Goal: Information Seeking & Learning: Learn about a topic

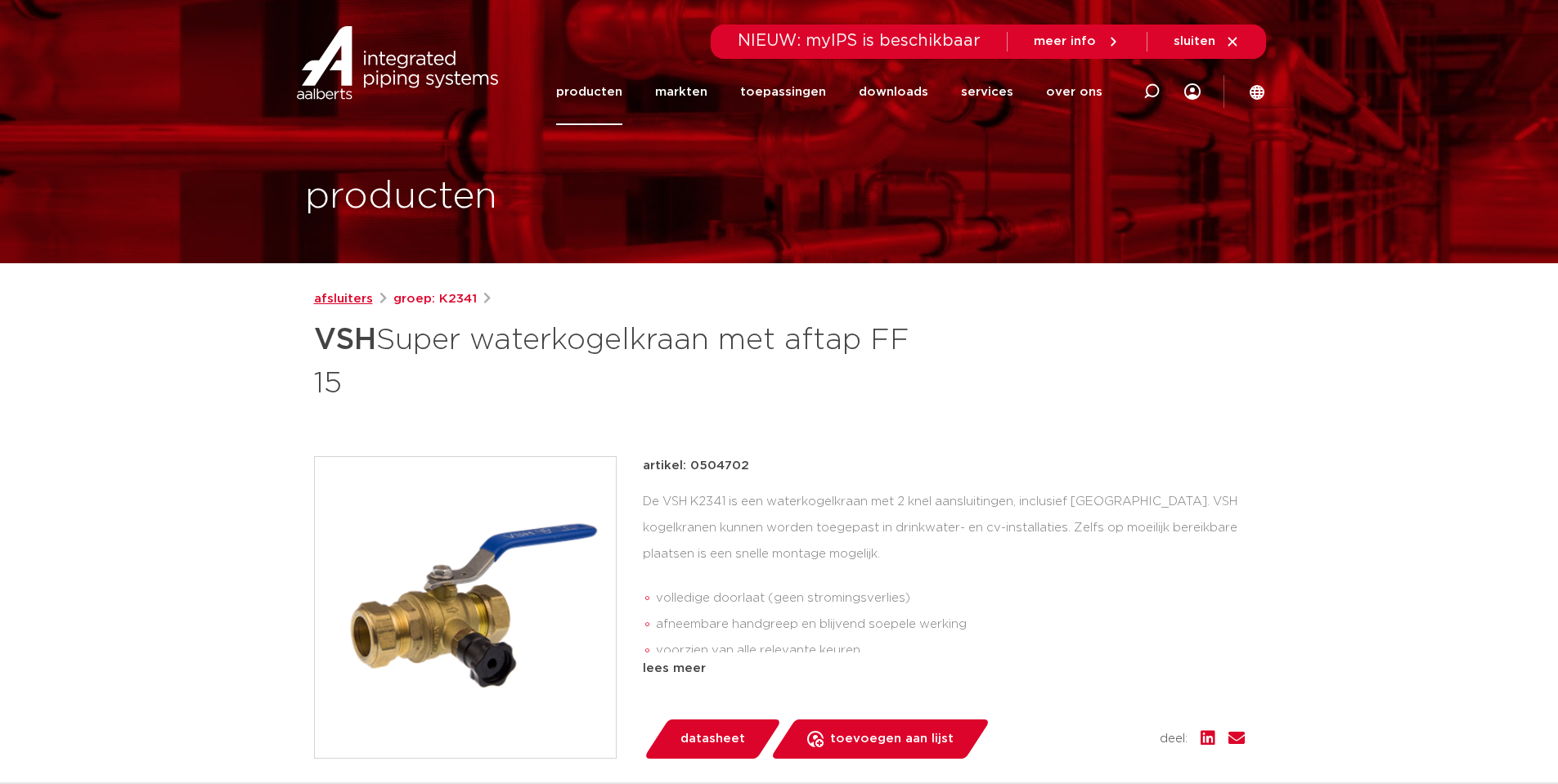
click at [356, 306] on link "afsluiters" at bounding box center [343, 299] width 59 height 20
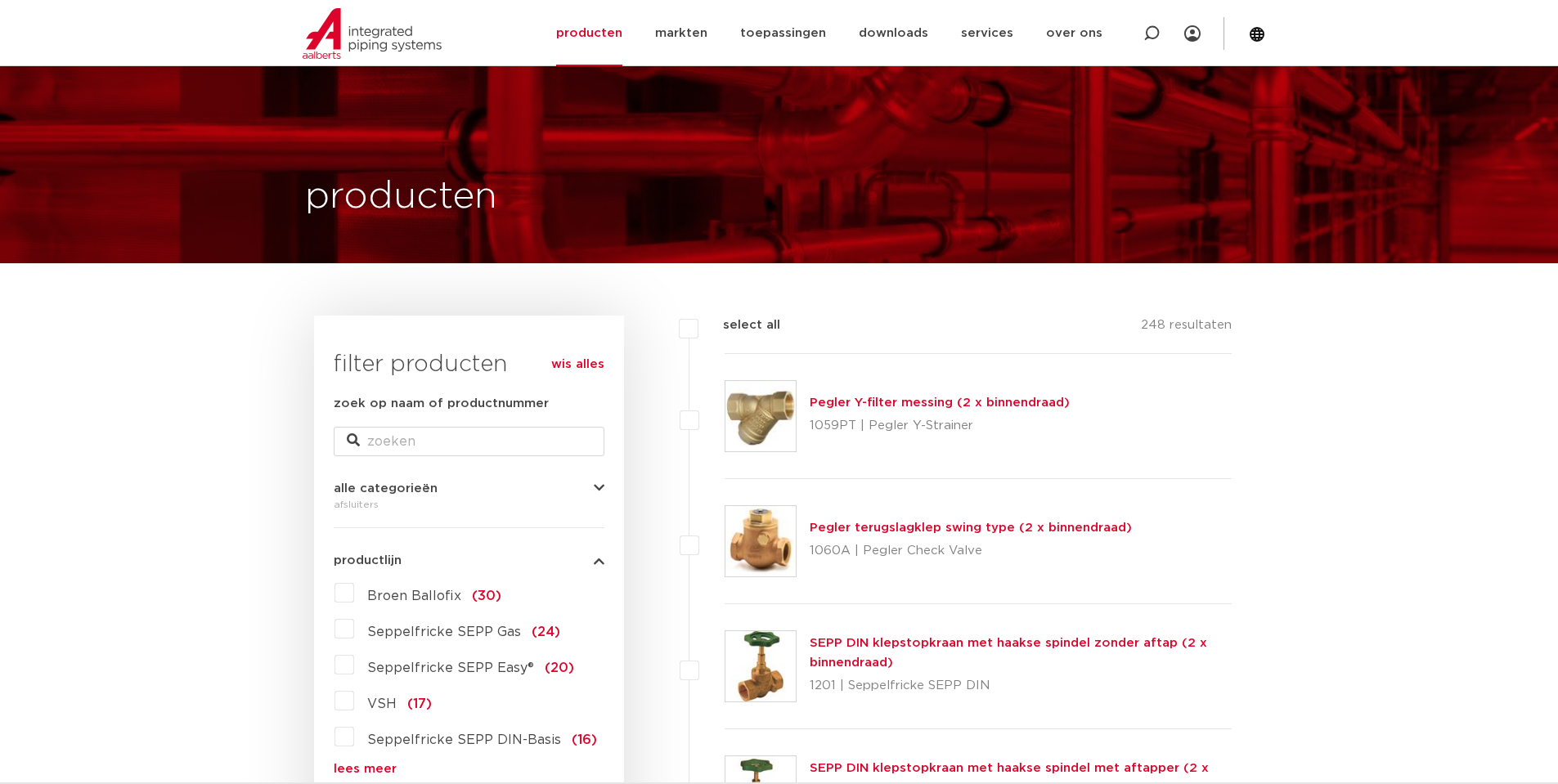
scroll to position [354, 0]
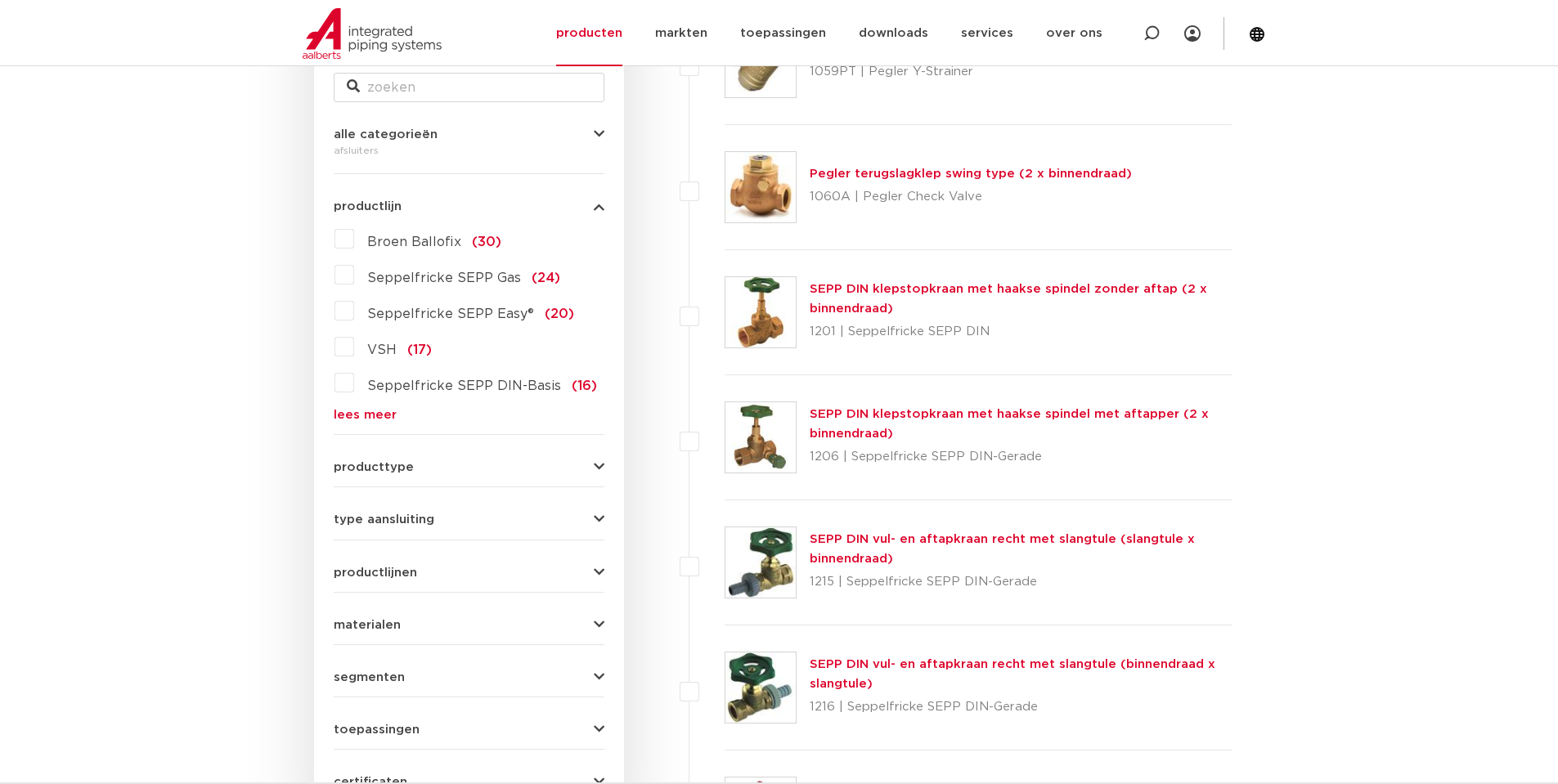
click at [478, 467] on button "producttype" at bounding box center [468, 467] width 271 height 12
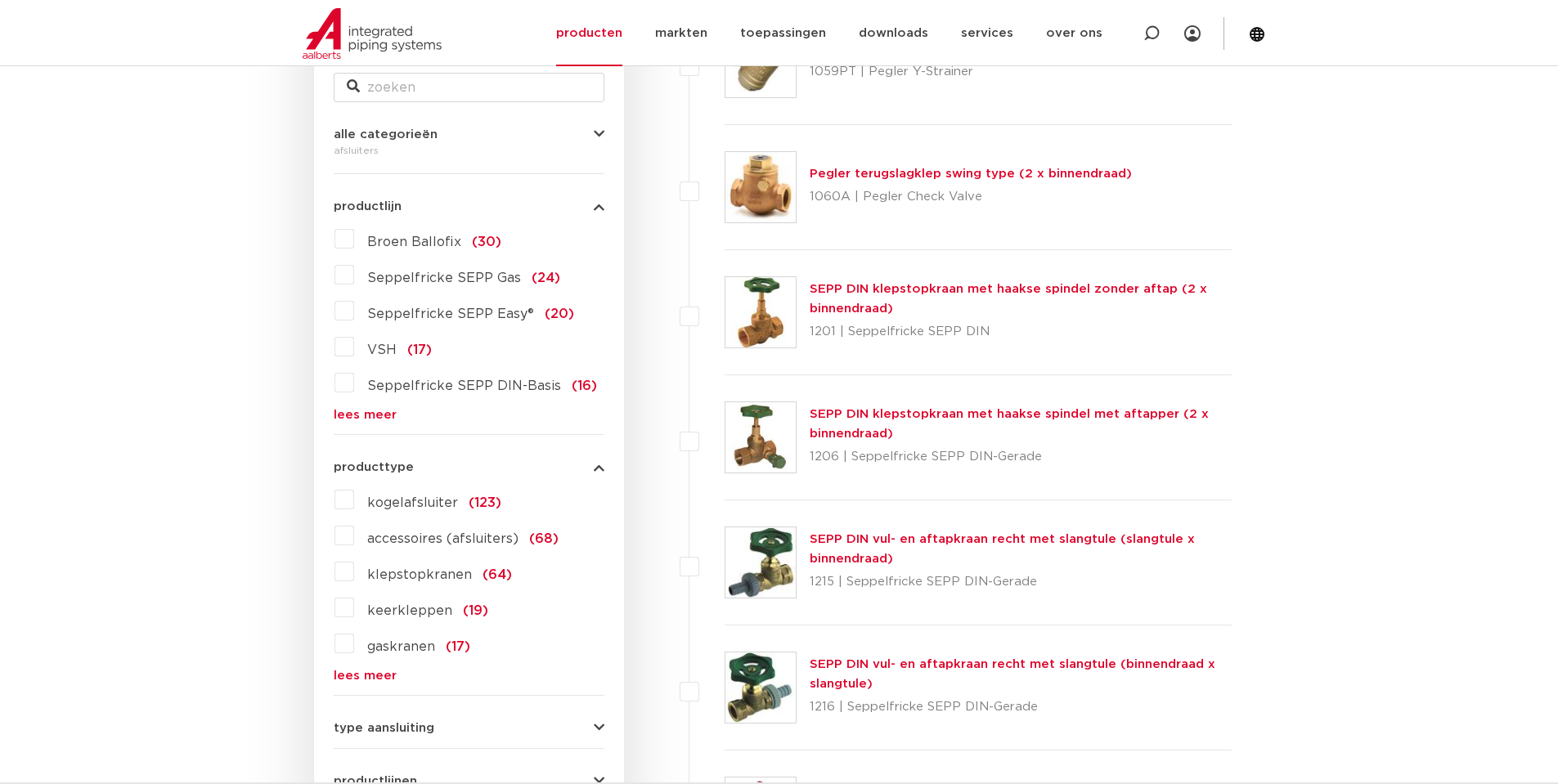
click at [354, 501] on label "kogelafsluiter (123)" at bounding box center [427, 500] width 147 height 26
click at [0, 0] on input "kogelafsluiter (123)" at bounding box center [0, 0] width 0 height 0
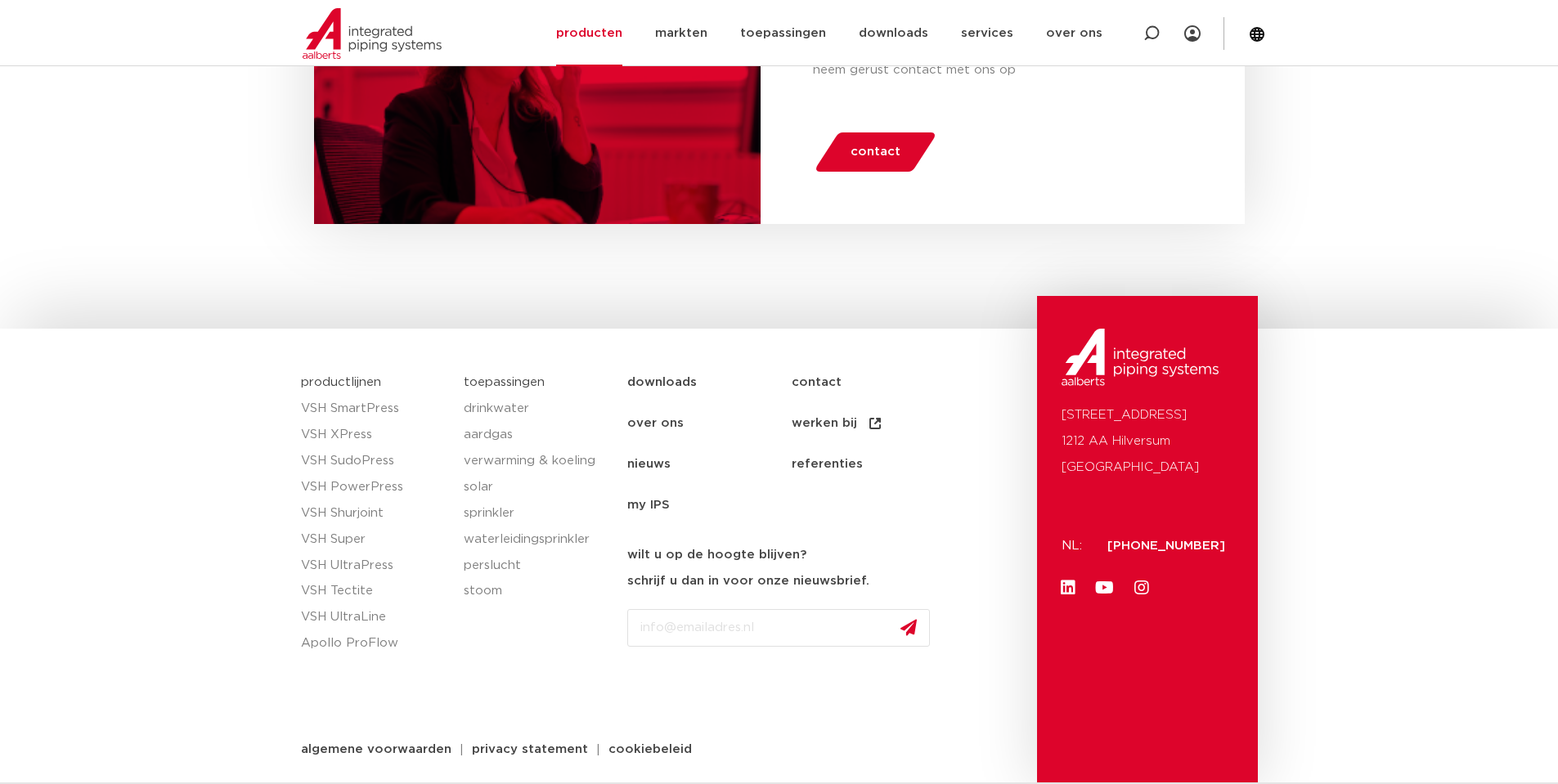
scroll to position [7401, 0]
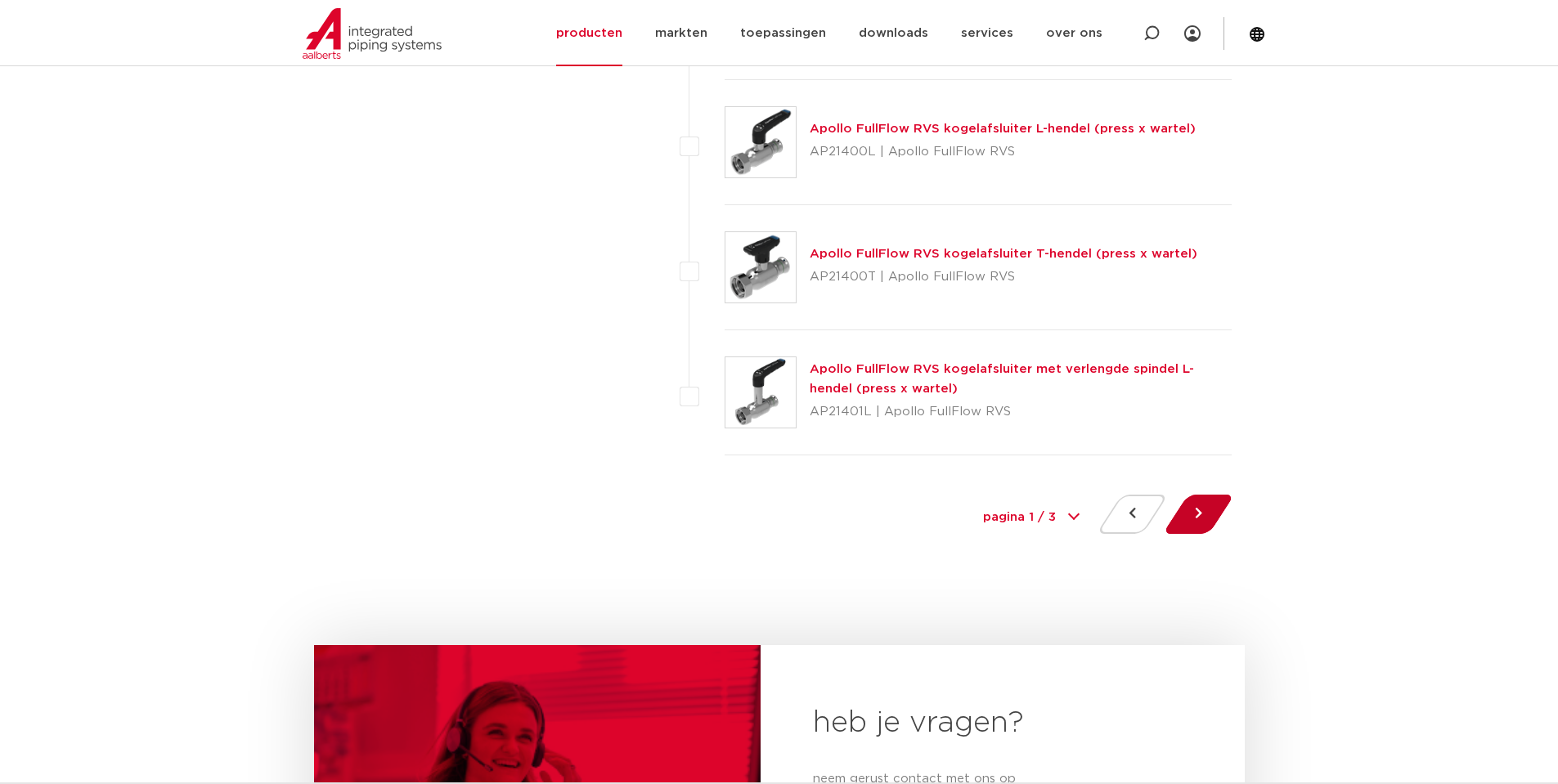
click at [1185, 515] on button at bounding box center [1198, 514] width 47 height 40
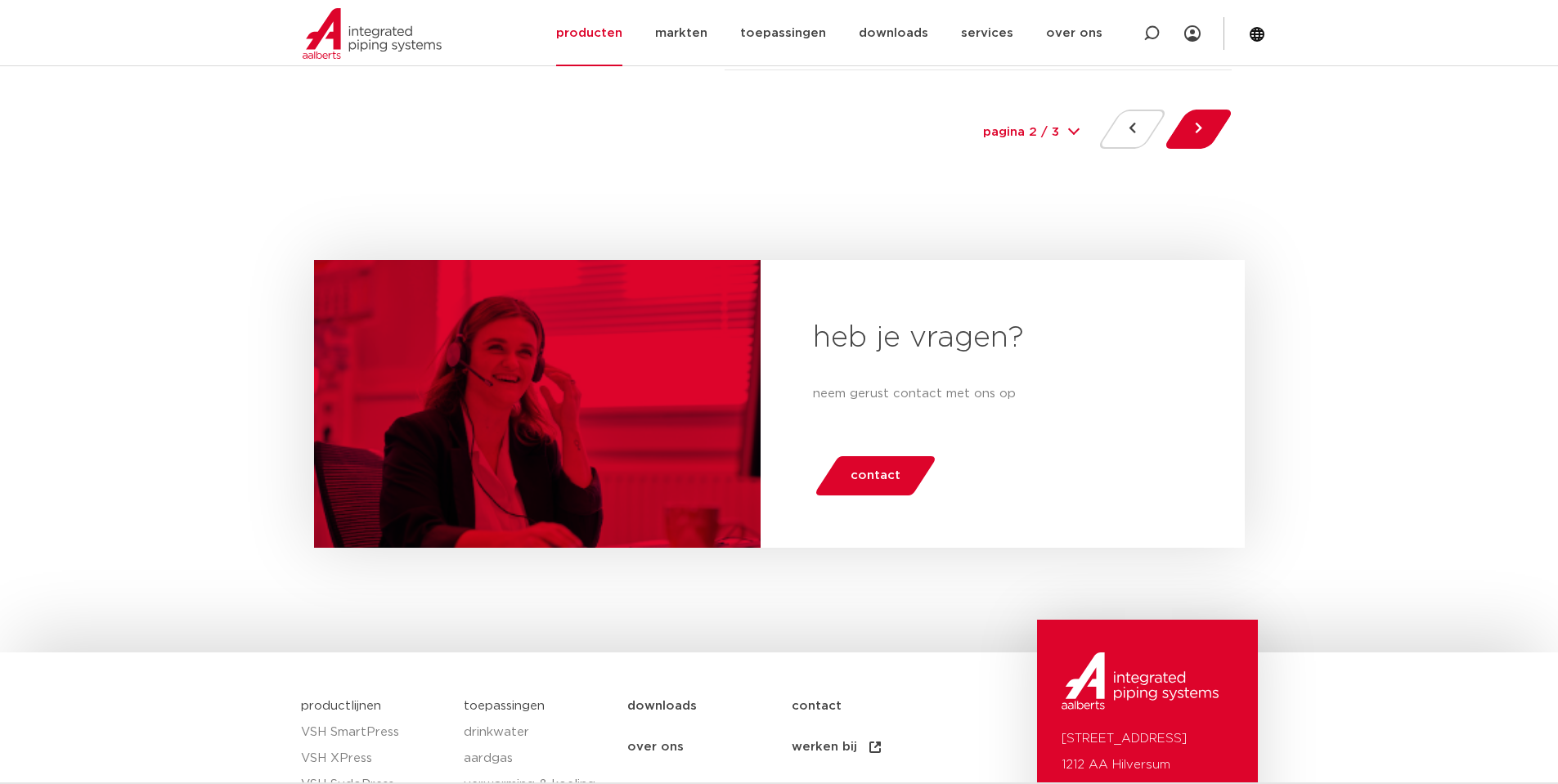
scroll to position [7791, 0]
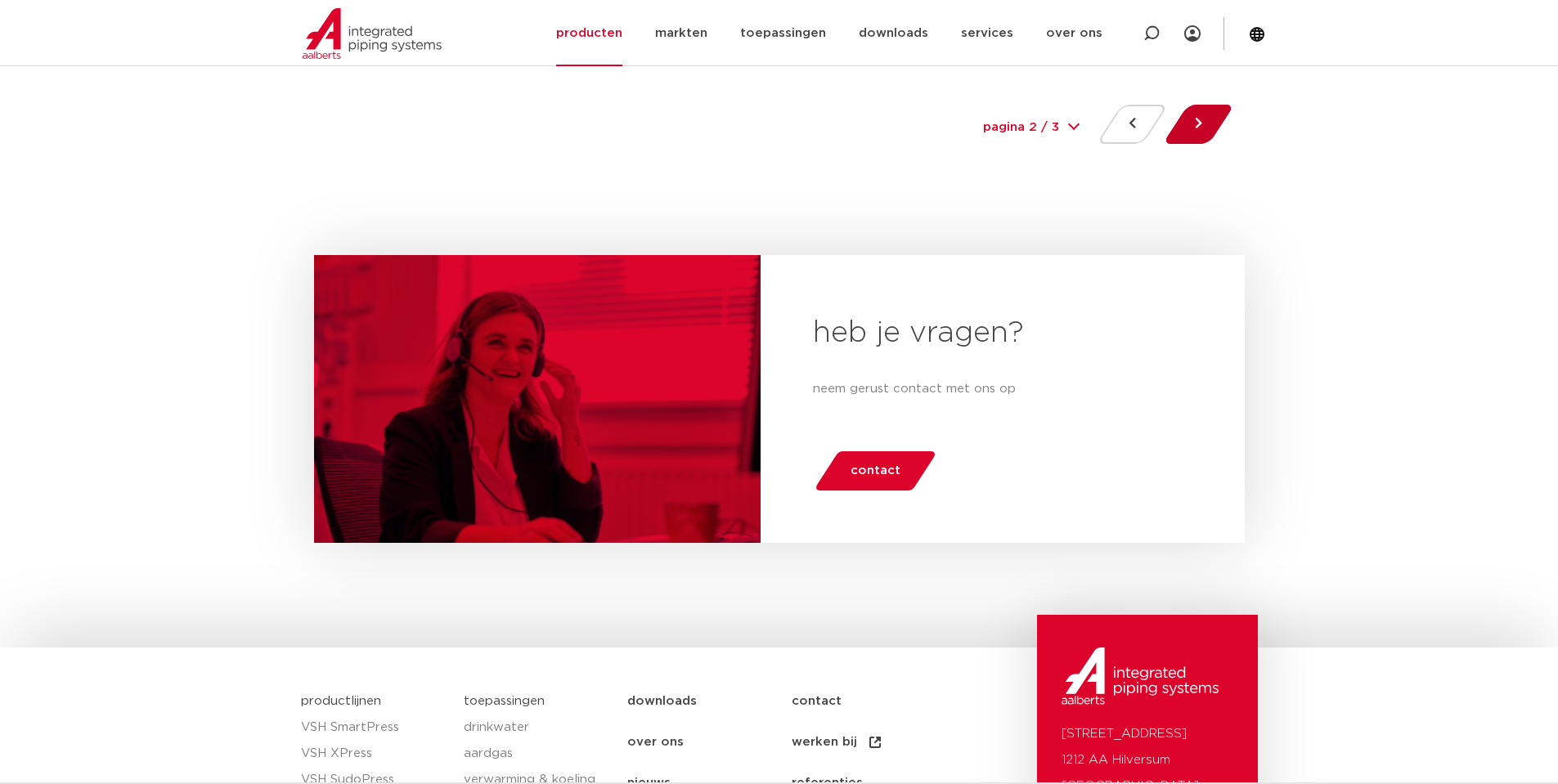
click at [1190, 136] on button at bounding box center [1198, 124] width 47 height 40
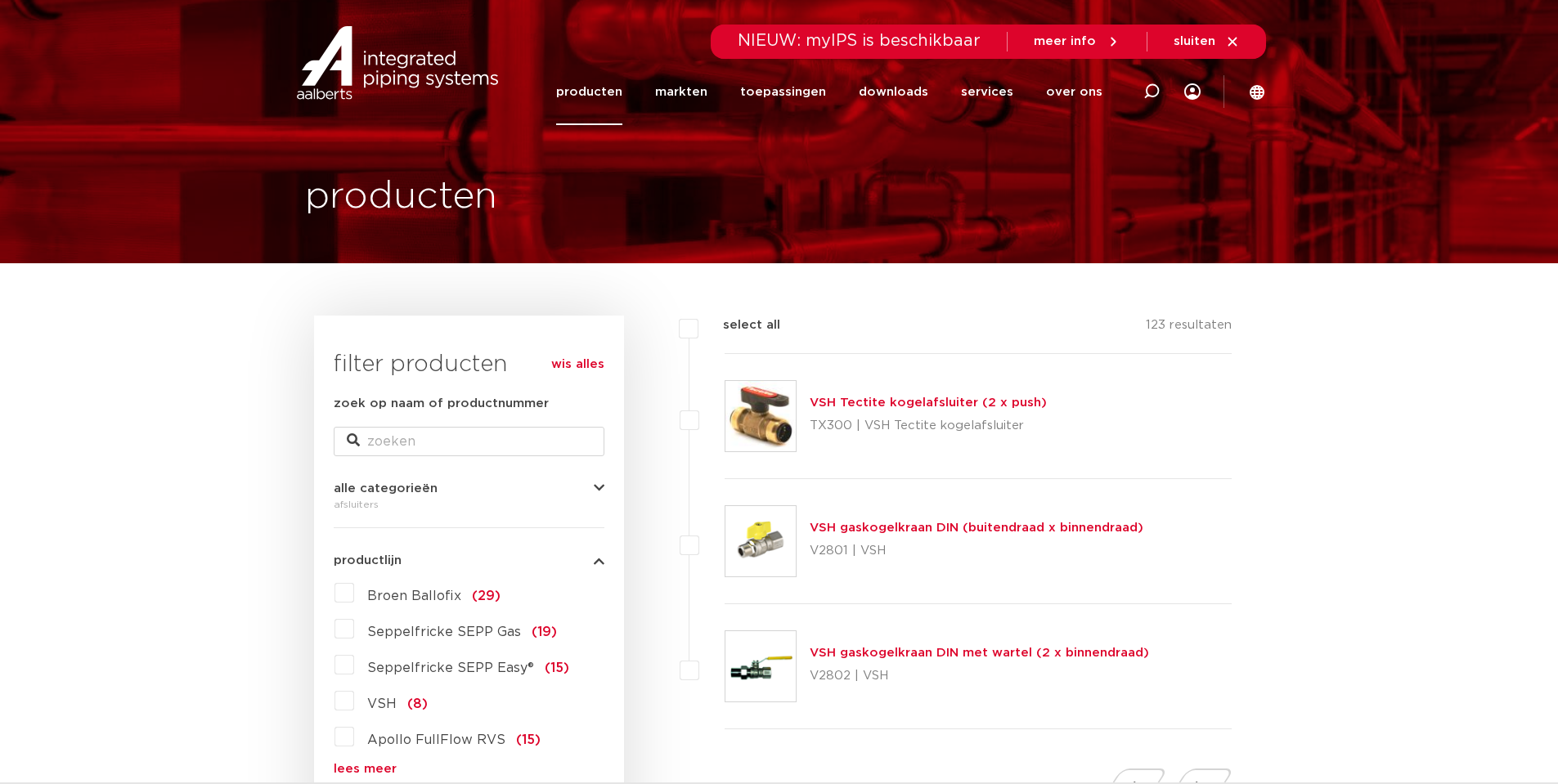
scroll to position [354, 0]
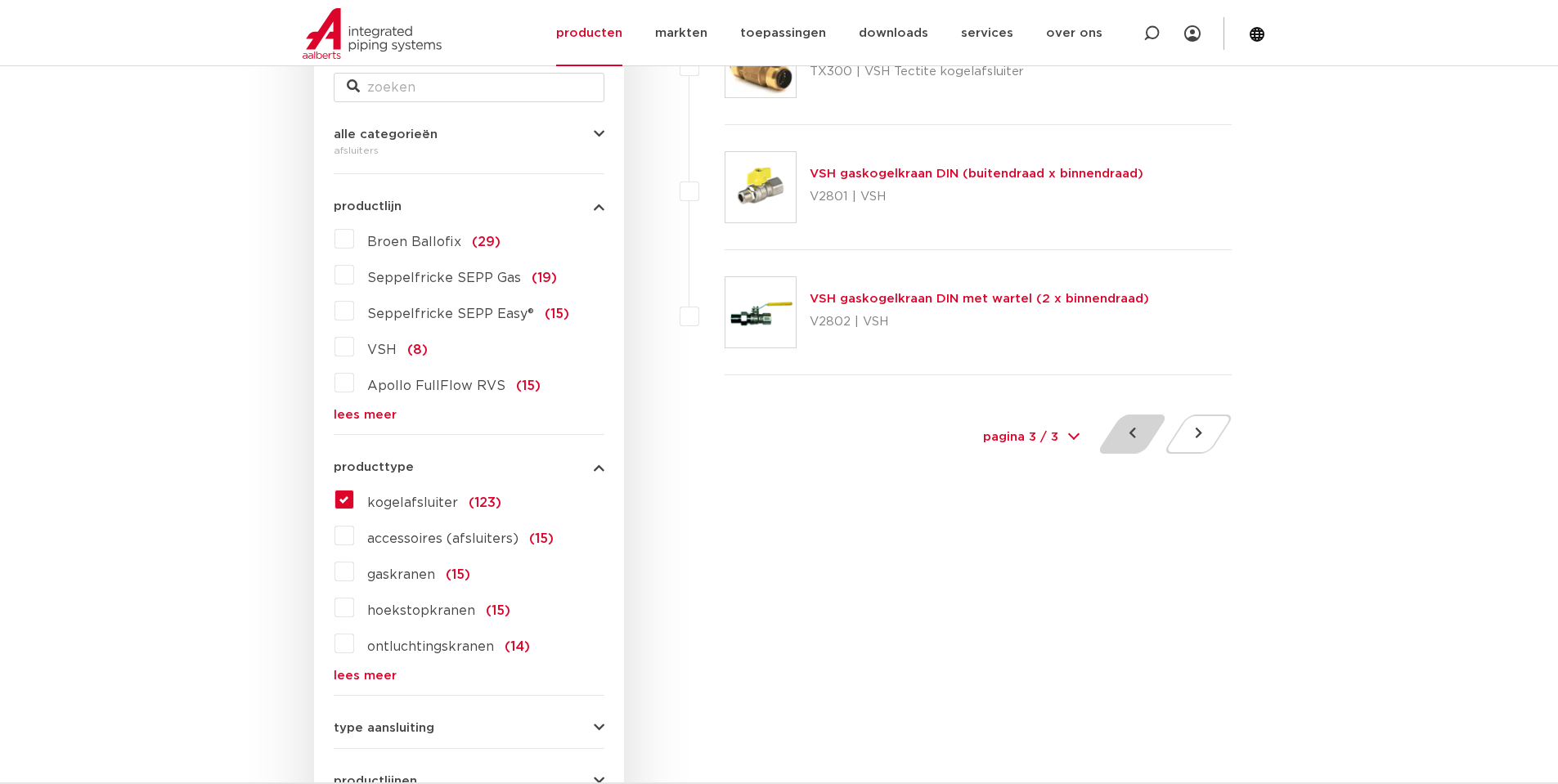
click at [1132, 439] on button at bounding box center [1132, 434] width 47 height 40
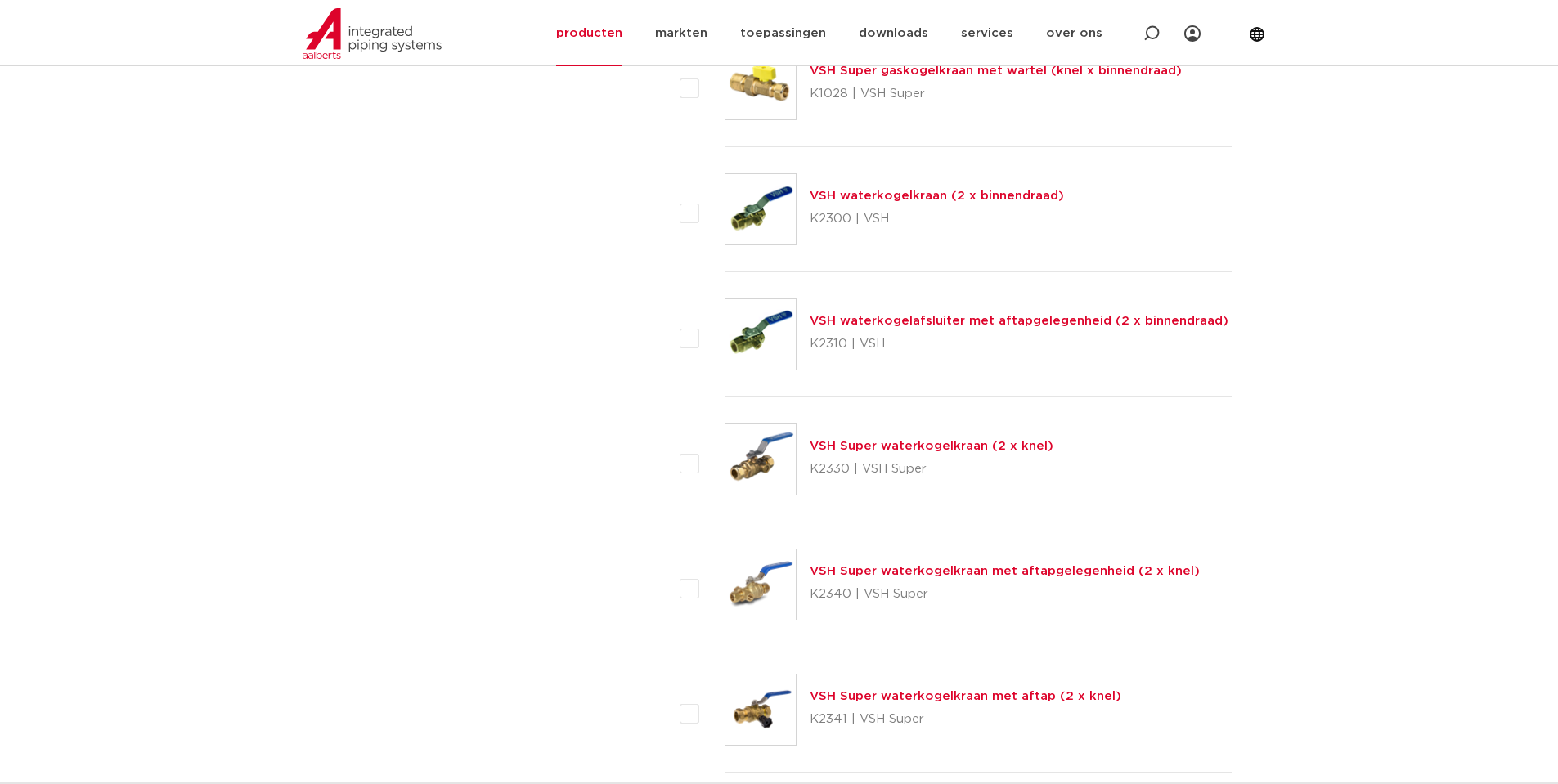
scroll to position [5312, 0]
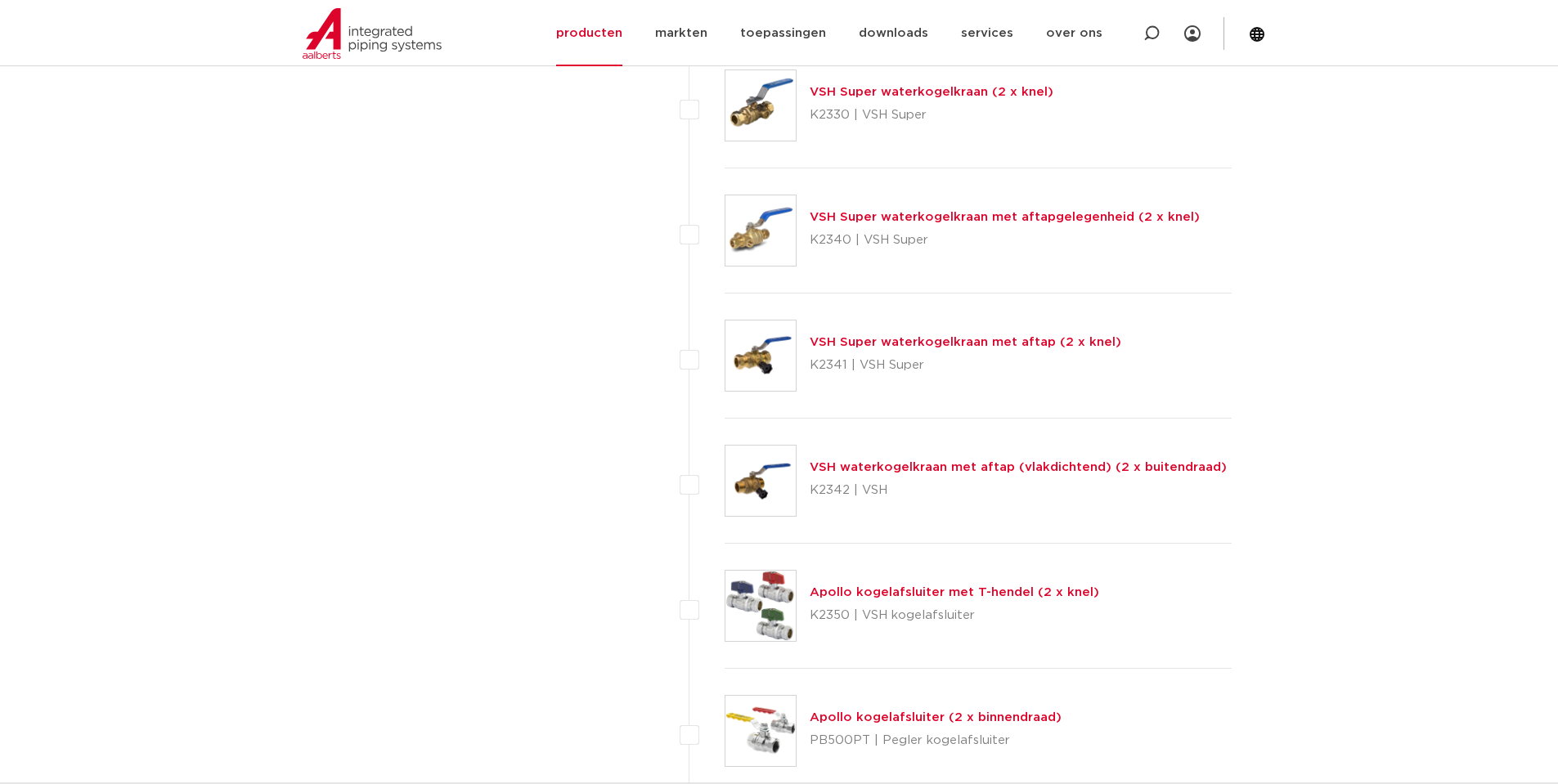
click at [929, 462] on link "VSH waterkogelkraan met aftap (vlakdichtend) (2 x buitendraad)" at bounding box center [1018, 467] width 417 height 12
